Goal: Information Seeking & Learning: Learn about a topic

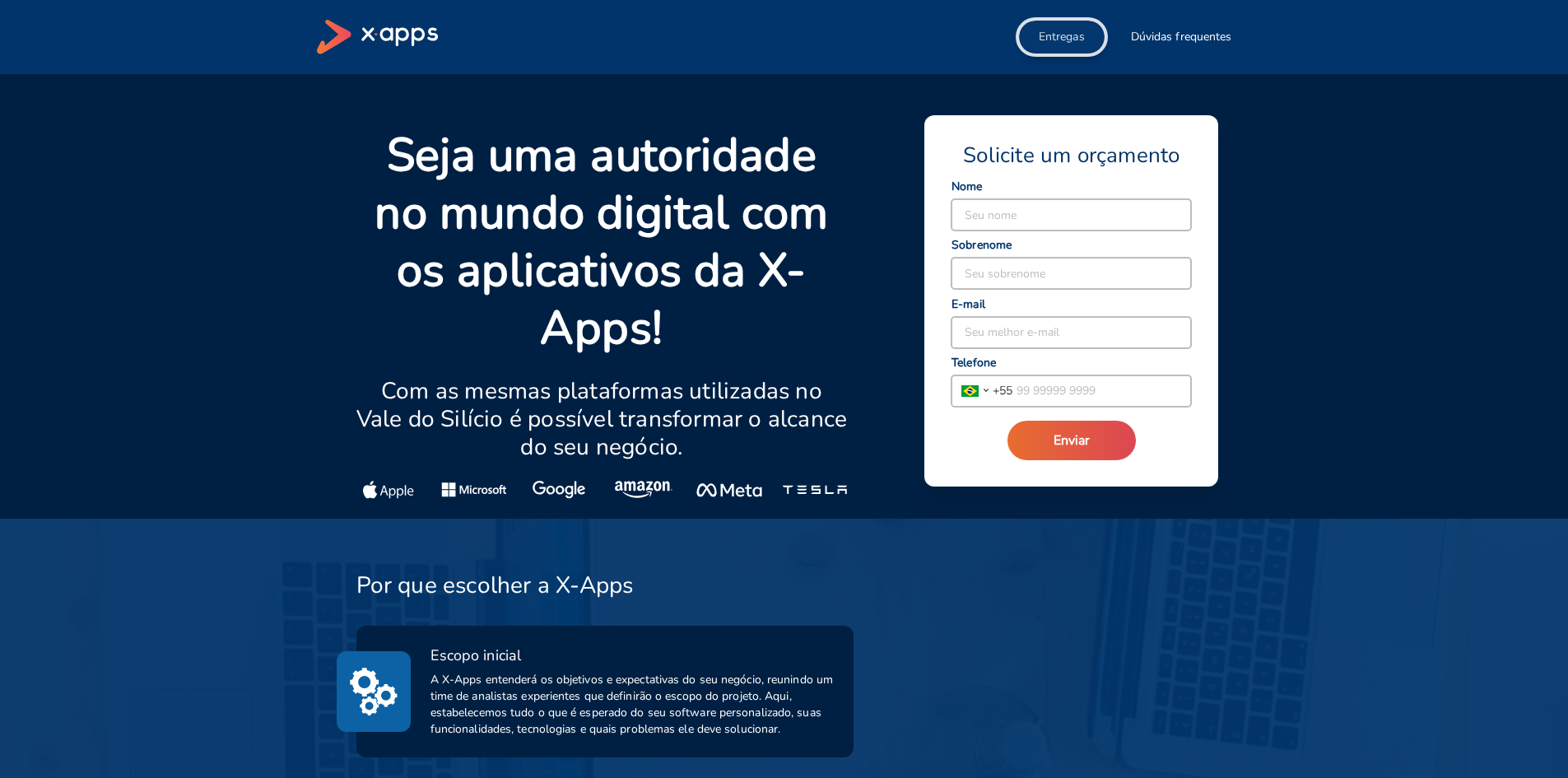
click at [1070, 37] on span "Entregas" at bounding box center [1061, 37] width 46 height 17
click at [1176, 38] on span "Dúvidas frequentes" at bounding box center [1181, 37] width 102 height 17
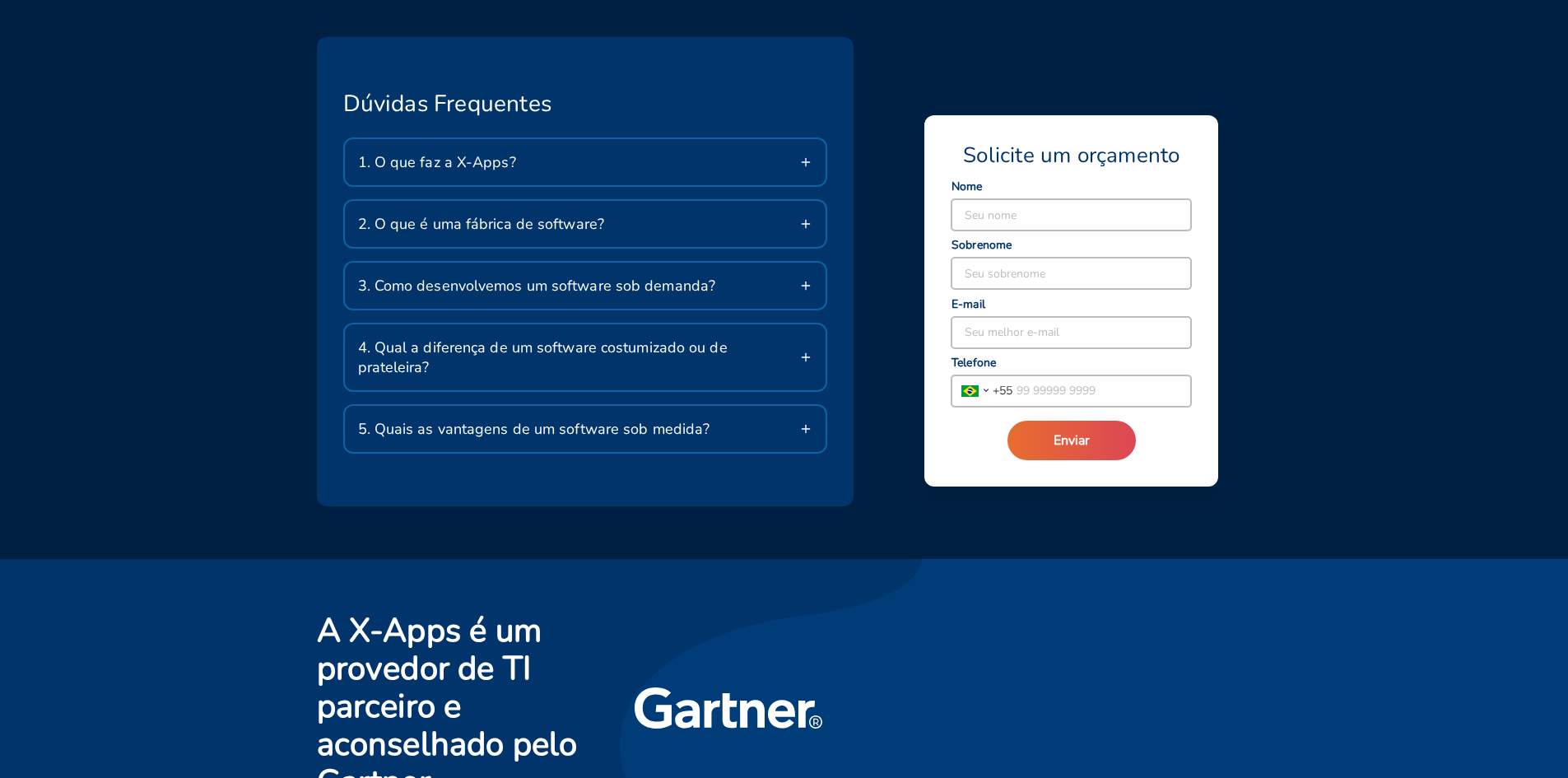
scroll to position [2958, 0]
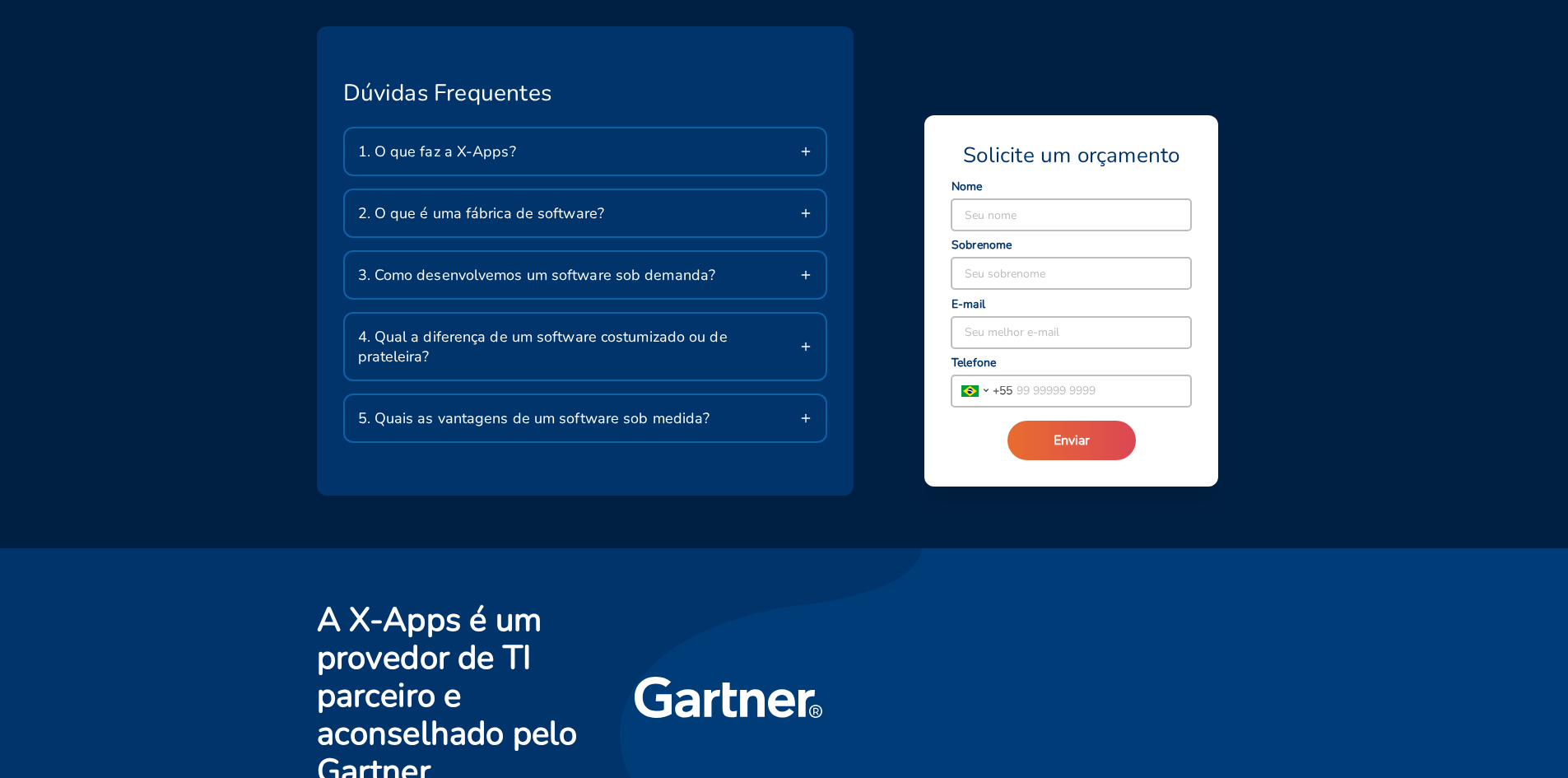
click at [788, 158] on div "1. O que faz a X-Apps?" at bounding box center [586, 151] width 482 height 46
